Goal: Task Accomplishment & Management: Manage account settings

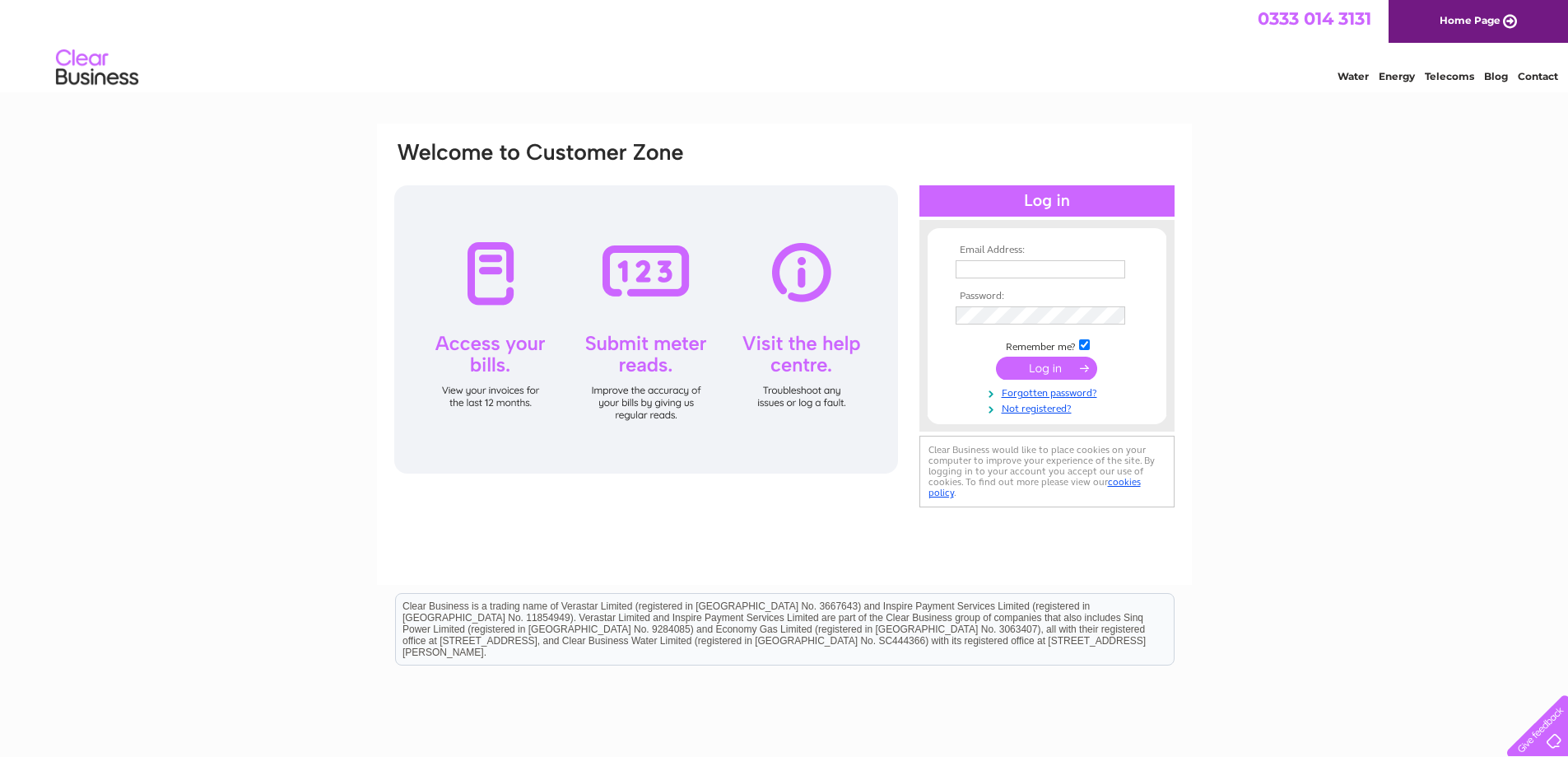
type input "sales@anne-thomas.co.uk"
click at [1017, 362] on input "submit" at bounding box center [1047, 368] width 102 height 23
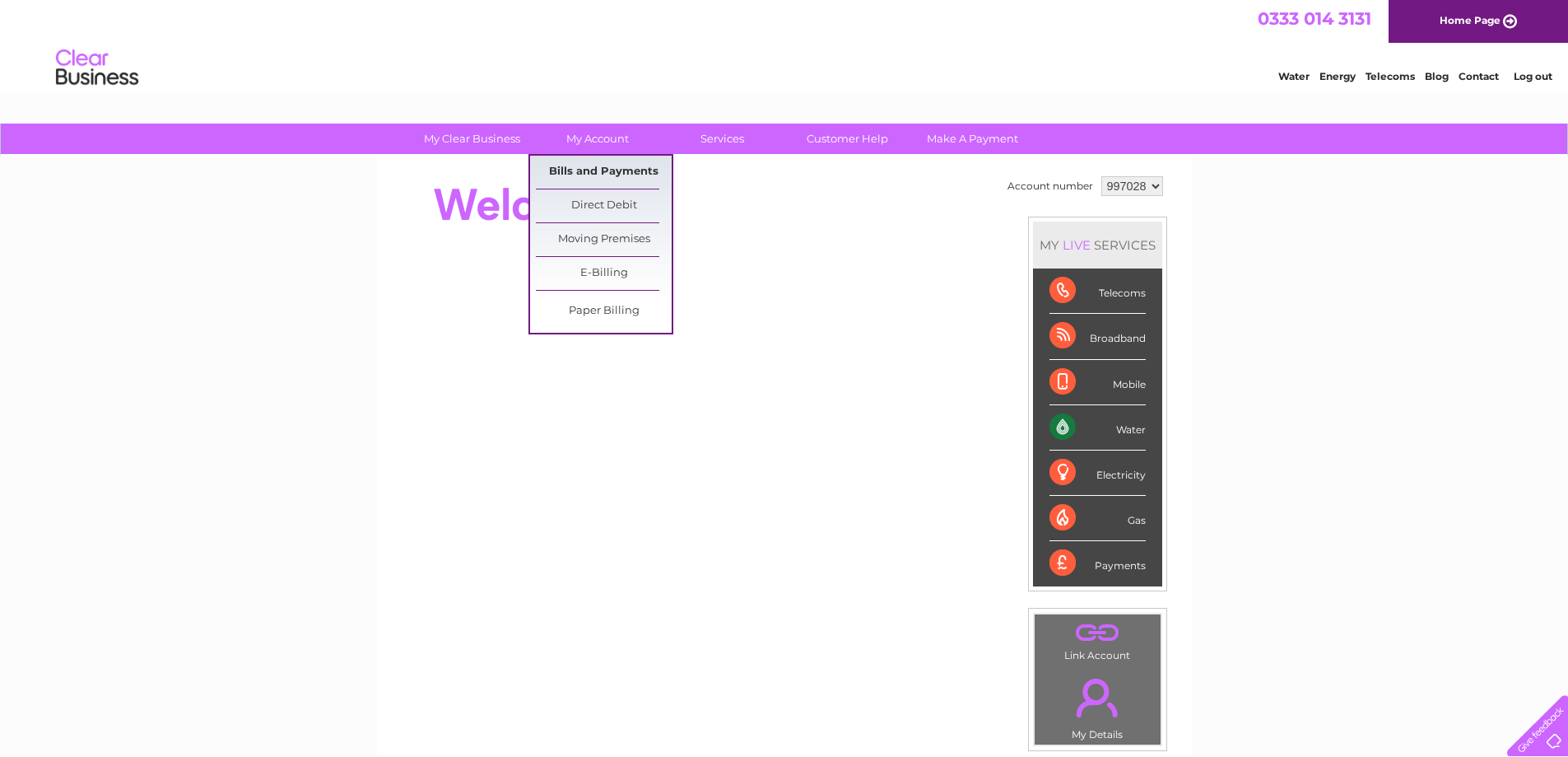
click at [613, 159] on link "Bills and Payments" at bounding box center [604, 172] width 136 height 33
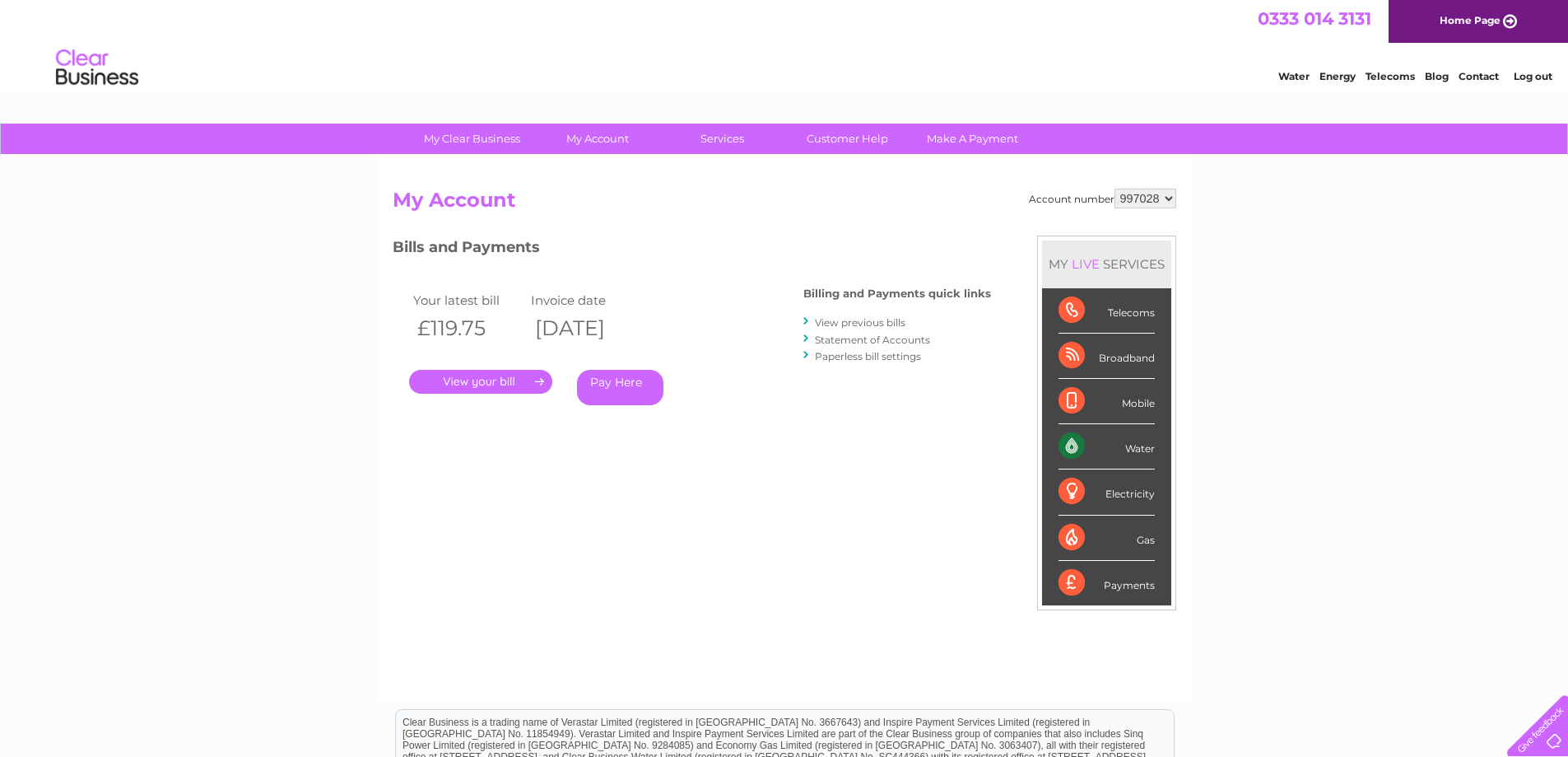
click at [503, 374] on link "." at bounding box center [480, 381] width 143 height 24
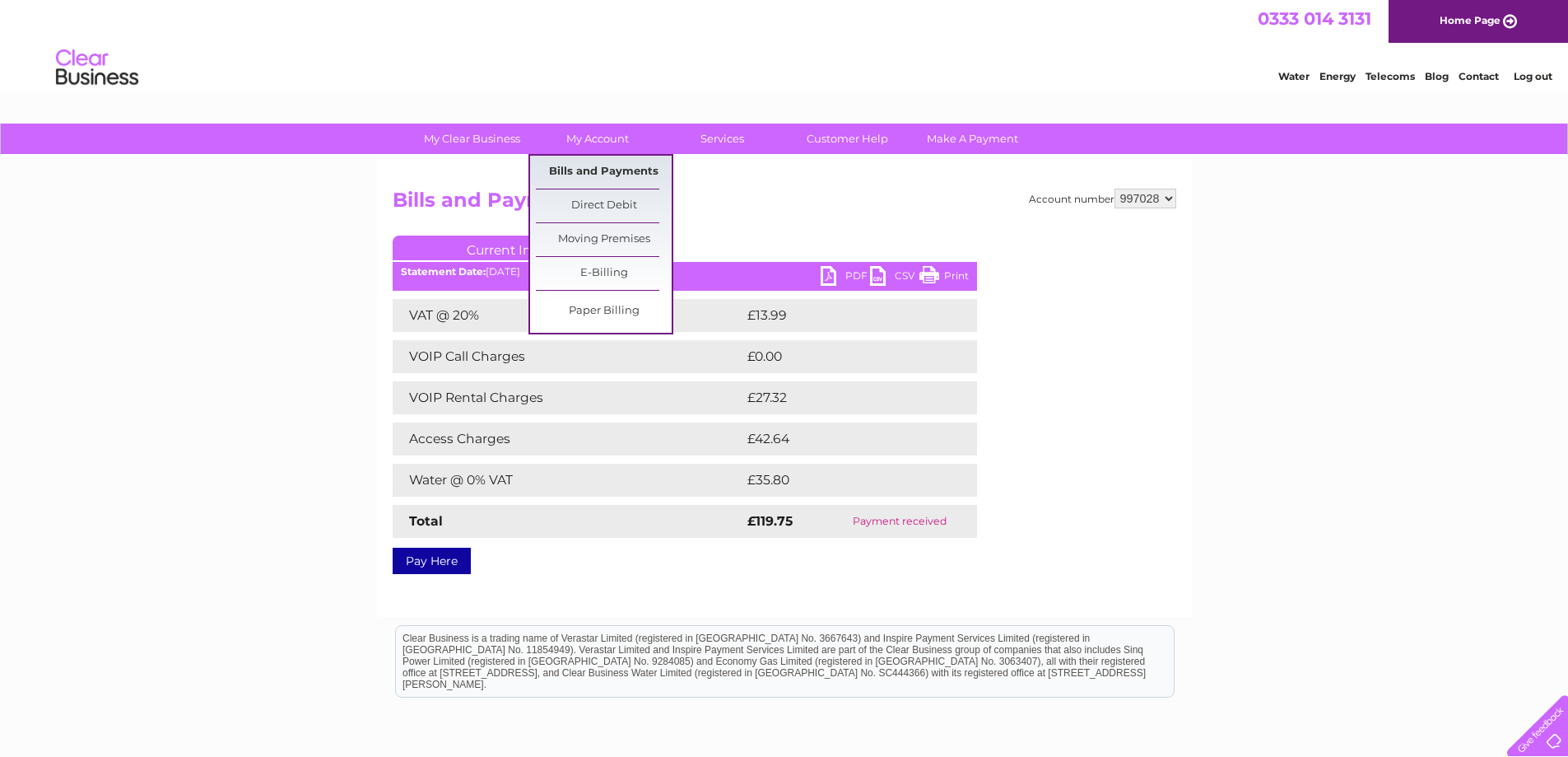
click at [603, 166] on link "Bills and Payments" at bounding box center [604, 172] width 136 height 33
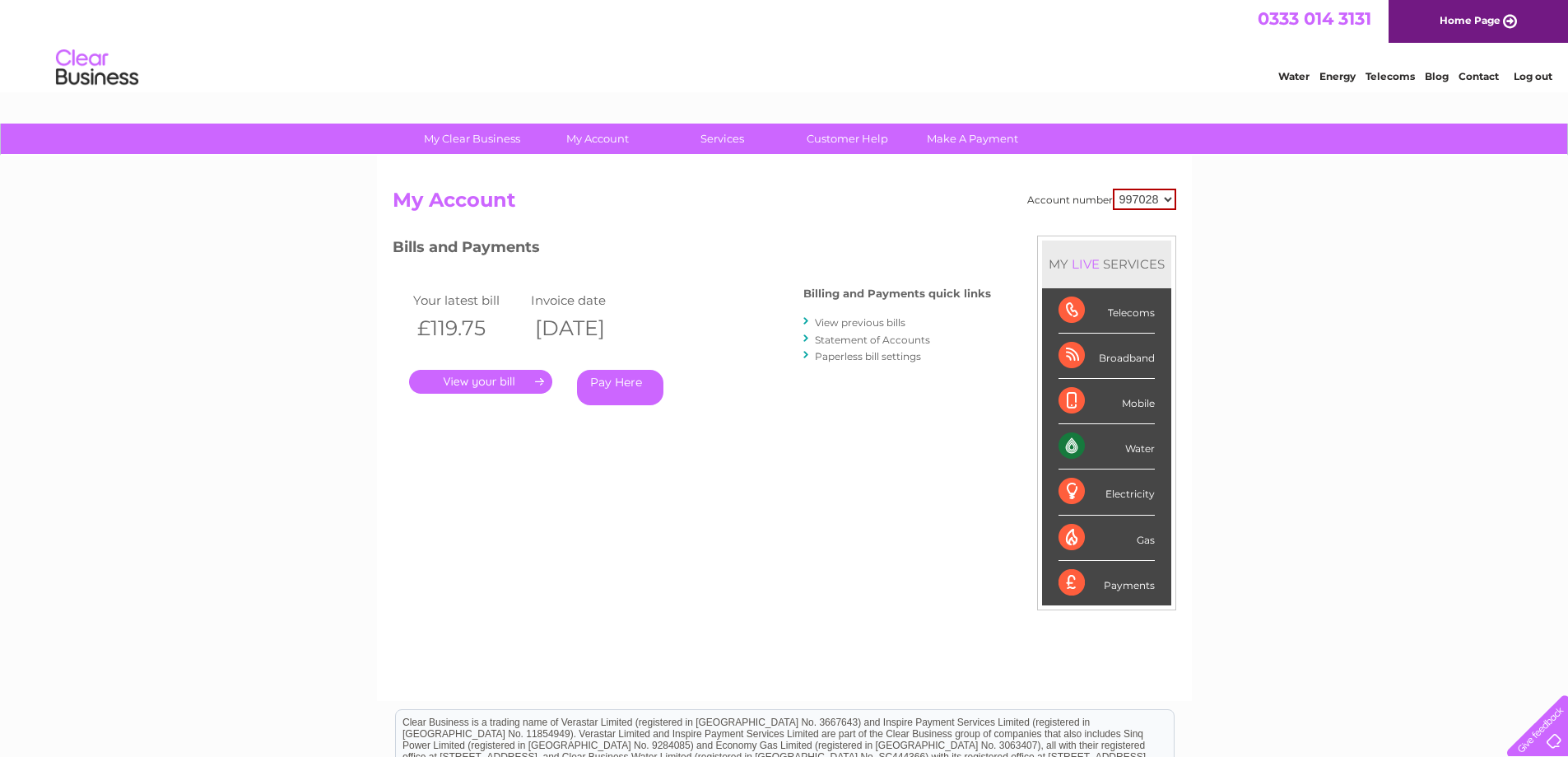
click at [850, 324] on link "View previous bills" at bounding box center [860, 322] width 91 height 12
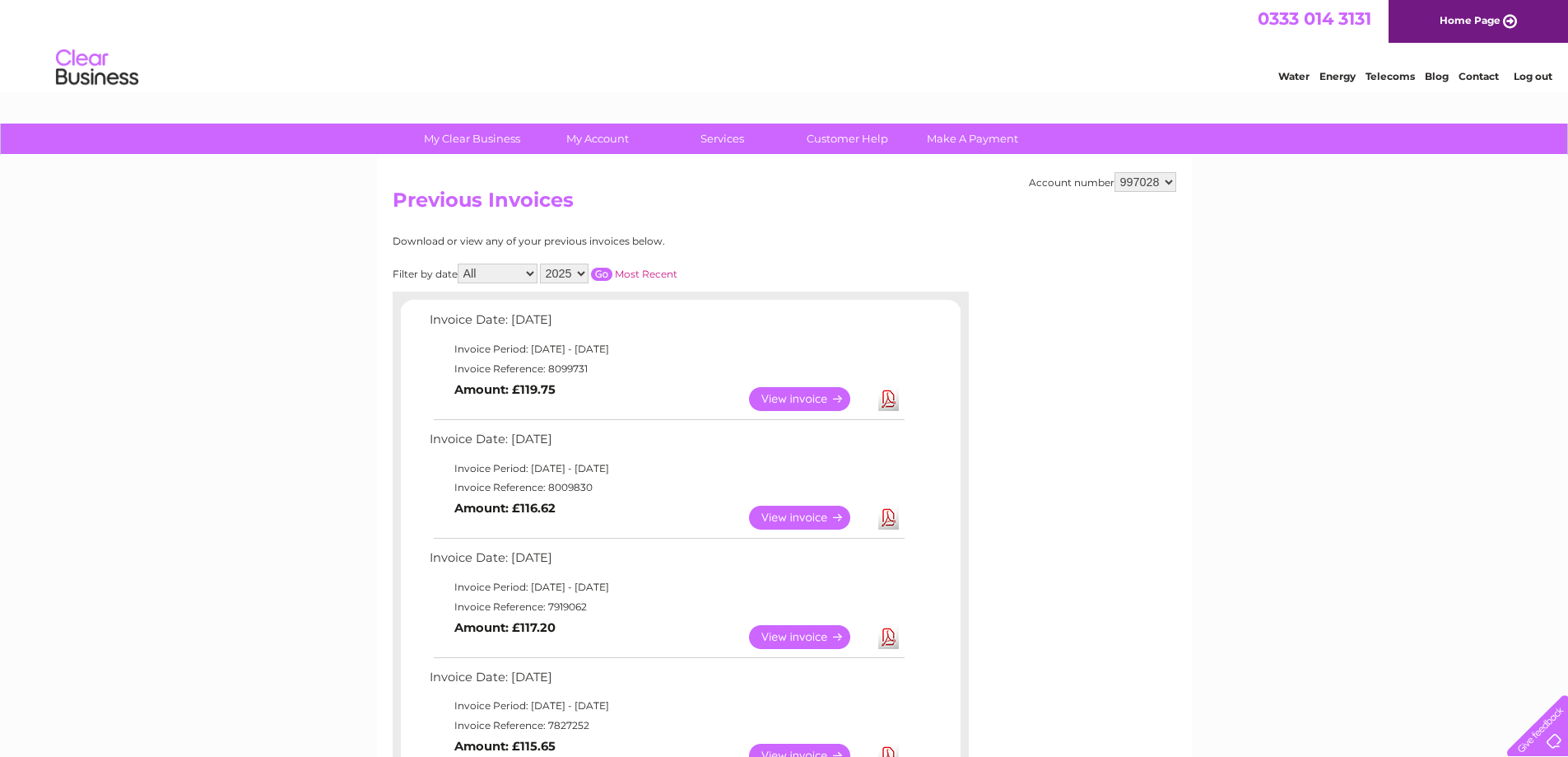
click at [779, 515] on link "View" at bounding box center [809, 517] width 121 height 24
